Goal: Information Seeking & Learning: Learn about a topic

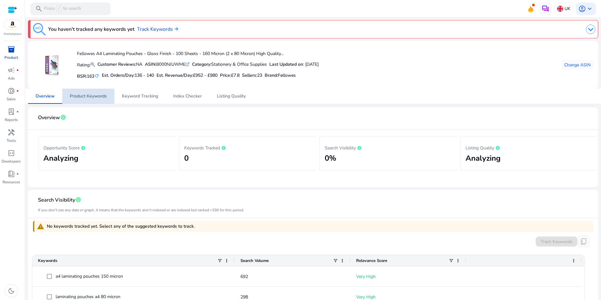
click at [87, 96] on span "Product Keywords" at bounding box center [88, 96] width 37 height 4
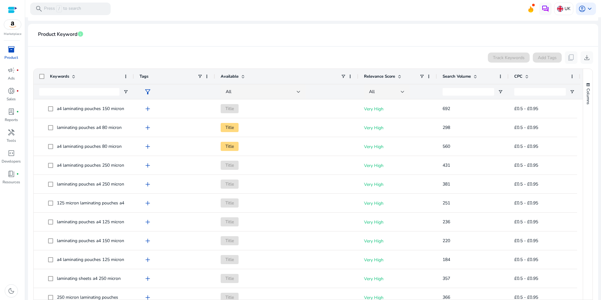
scroll to position [94, 0]
click at [14, 91] on span "donut_small" at bounding box center [12, 91] width 8 height 8
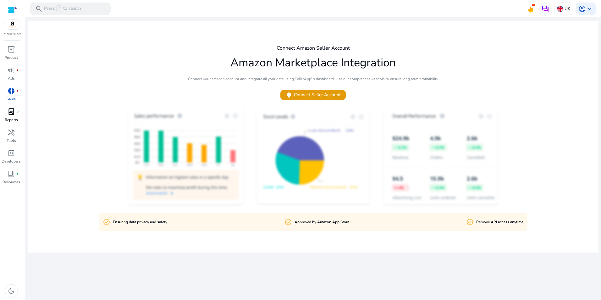
click at [13, 113] on span "lab_profile" at bounding box center [12, 112] width 8 height 8
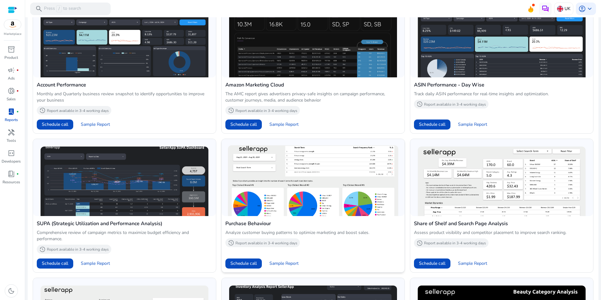
scroll to position [222, 0]
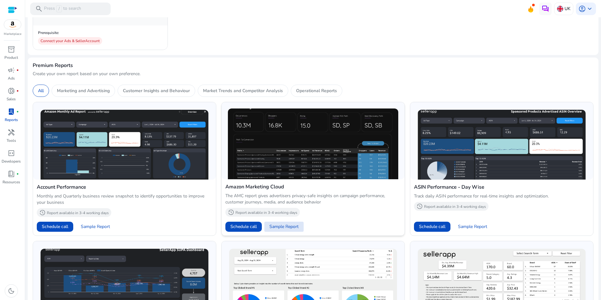
click at [281, 225] on span "Sample Report" at bounding box center [283, 227] width 29 height 6
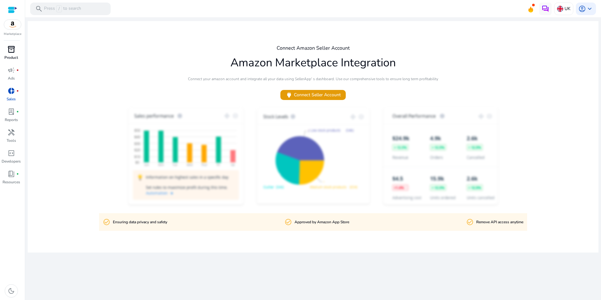
click at [15, 53] on div "inventory_2" at bounding box center [12, 49] width 18 height 10
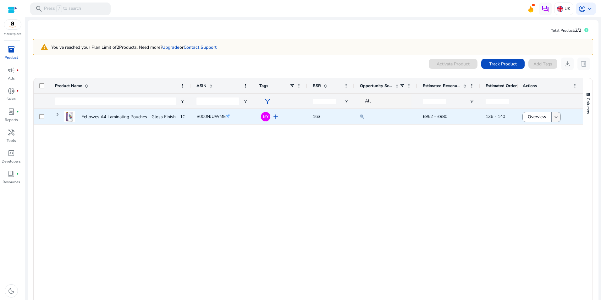
click at [554, 116] on mat-icon "keyboard_arrow_down" at bounding box center [556, 117] width 6 height 6
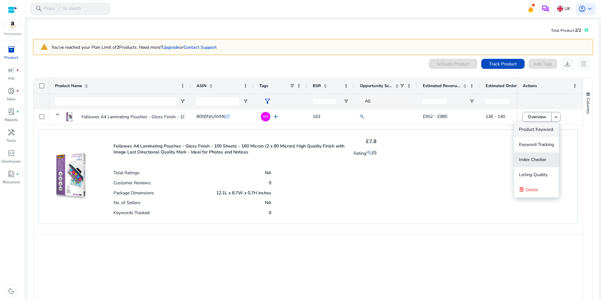
click at [537, 158] on span "Index Checker" at bounding box center [532, 160] width 27 height 6
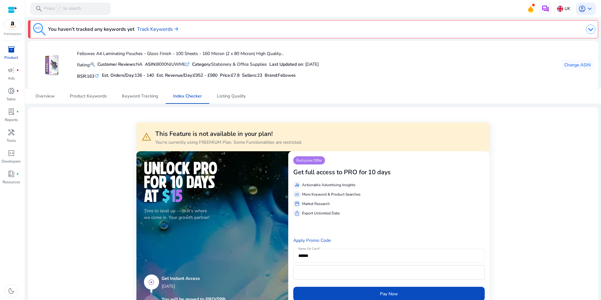
scroll to position [63, 0]
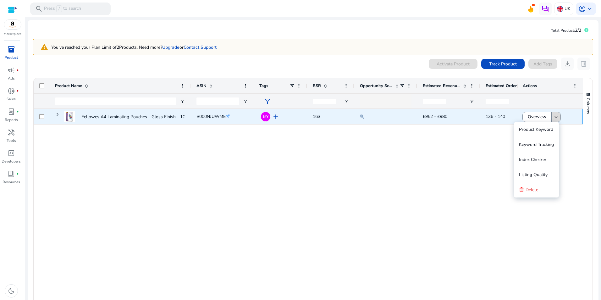
click at [553, 114] on mat-icon "keyboard_arrow_down" at bounding box center [556, 117] width 6 height 6
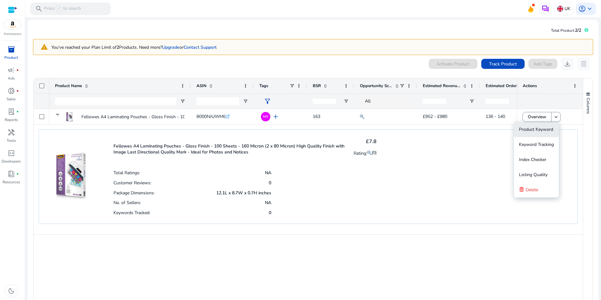
click at [539, 132] on span "Product Keyword" at bounding box center [536, 129] width 34 height 6
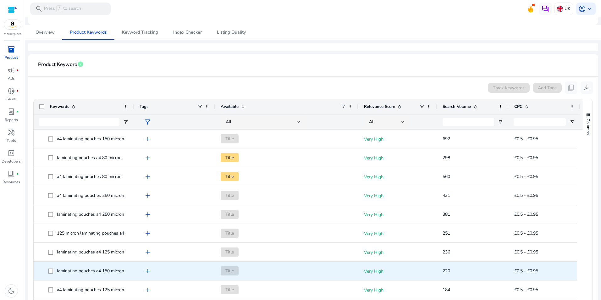
scroll to position [118, 0]
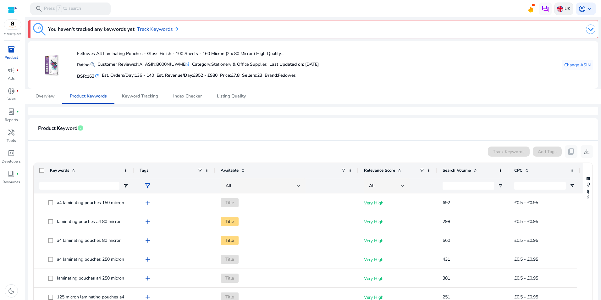
click at [565, 8] on p "UK" at bounding box center [568, 8] width 6 height 11
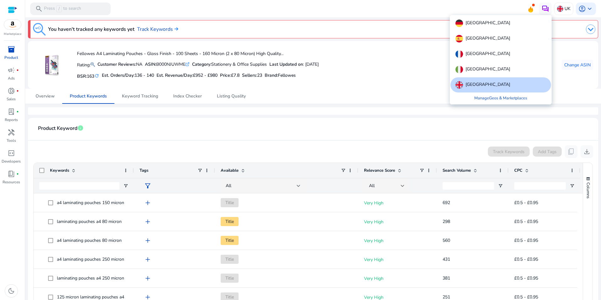
click at [406, 136] on div at bounding box center [300, 150] width 601 height 300
